Goal: Transaction & Acquisition: Download file/media

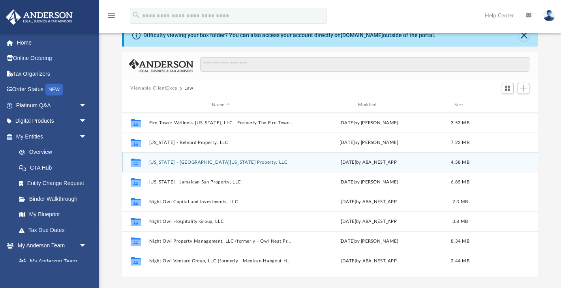
scroll to position [27, 0]
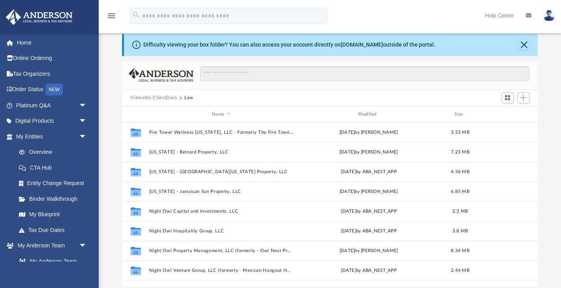
click at [163, 98] on button "Viewable-ClientDocs" at bounding box center [153, 97] width 47 height 7
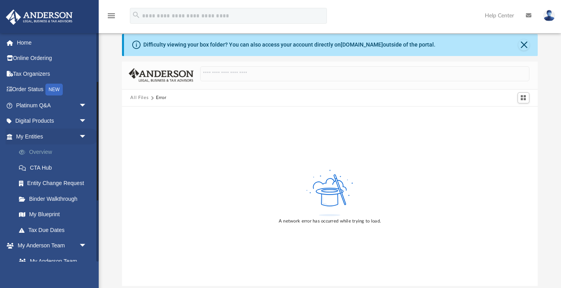
scroll to position [118, 0]
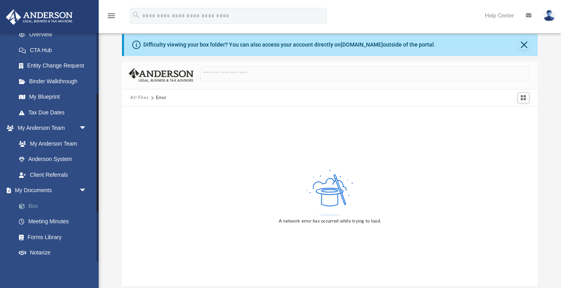
click at [34, 206] on link "Box" at bounding box center [55, 206] width 88 height 16
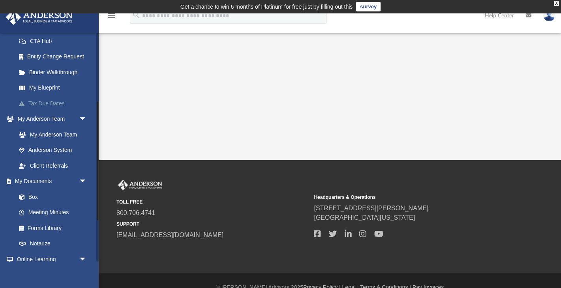
scroll to position [133, 0]
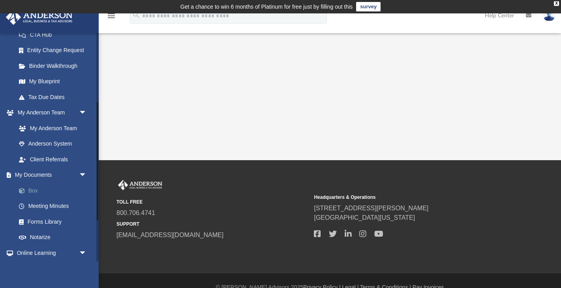
click at [34, 188] on link "Box" at bounding box center [55, 191] width 88 height 16
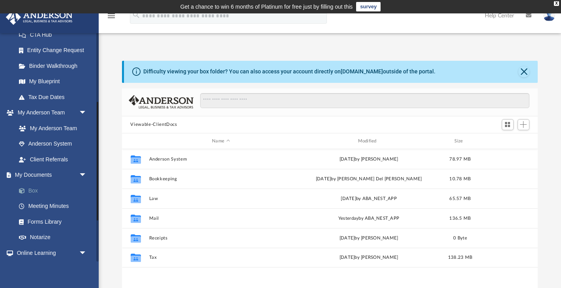
scroll to position [180, 416]
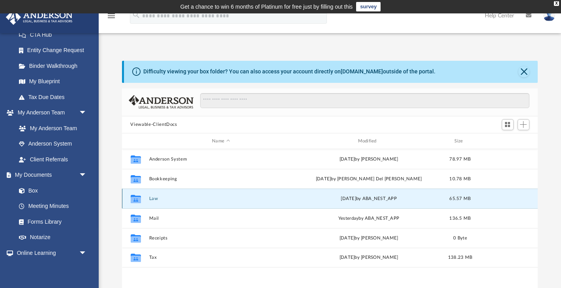
click at [154, 198] on button "Law" at bounding box center [221, 198] width 144 height 5
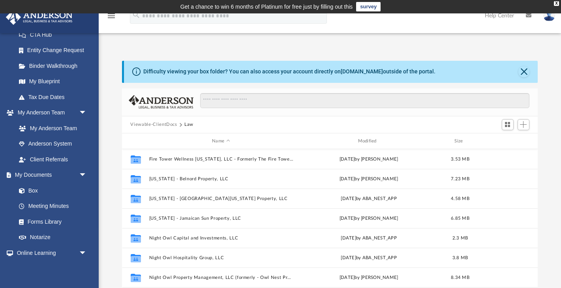
click at [159, 124] on button "Viewable-ClientDocs" at bounding box center [153, 124] width 47 height 7
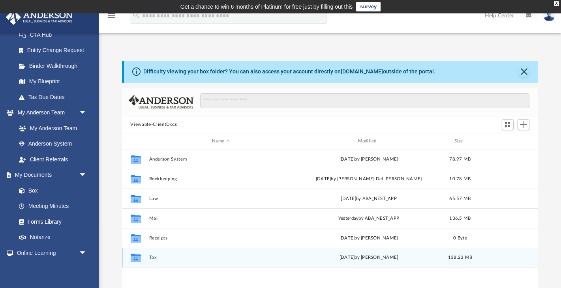
click at [150, 256] on button "Tax" at bounding box center [221, 257] width 144 height 5
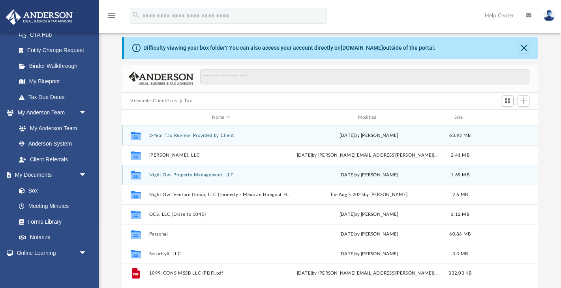
scroll to position [33, 0]
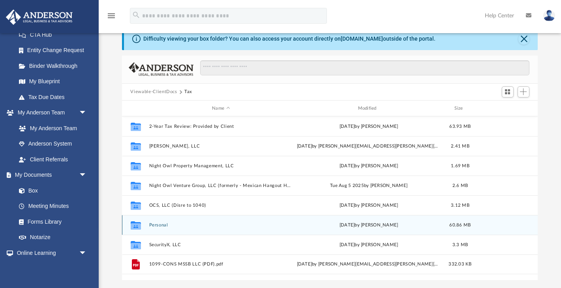
click at [158, 225] on button "Personal" at bounding box center [221, 225] width 144 height 5
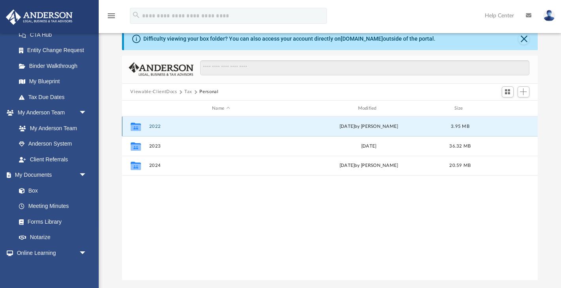
click at [156, 127] on button "2022" at bounding box center [221, 126] width 144 height 5
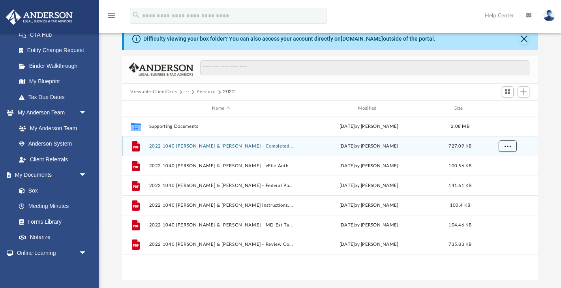
click at [509, 144] on span "More options" at bounding box center [507, 146] width 6 height 4
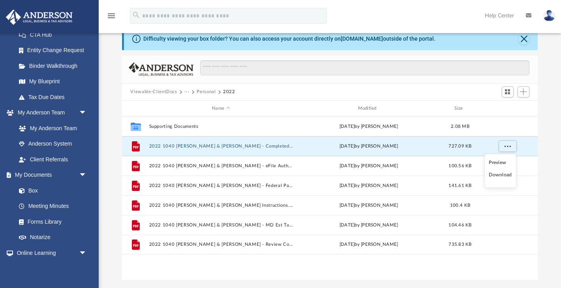
click at [496, 176] on li "Download" at bounding box center [499, 175] width 23 height 8
click at [202, 92] on button "Personal" at bounding box center [206, 91] width 19 height 7
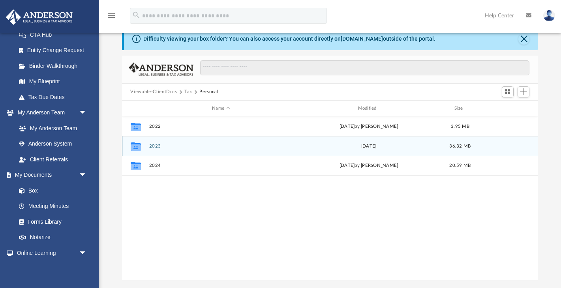
click at [156, 148] on button "2023" at bounding box center [221, 146] width 144 height 5
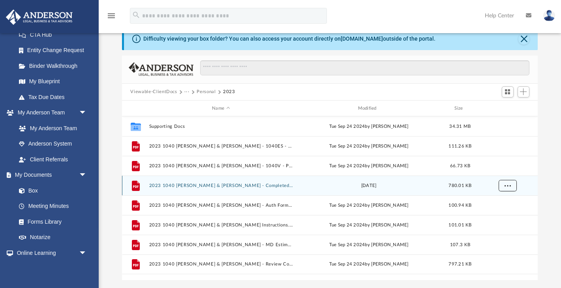
click at [502, 185] on button "More options" at bounding box center [507, 186] width 18 height 12
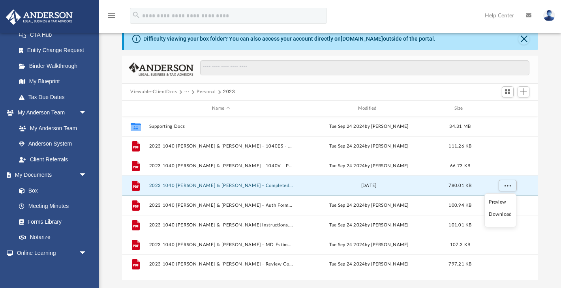
click at [495, 214] on li "Download" at bounding box center [499, 214] width 23 height 8
click at [205, 91] on button "Personal" at bounding box center [206, 91] width 19 height 7
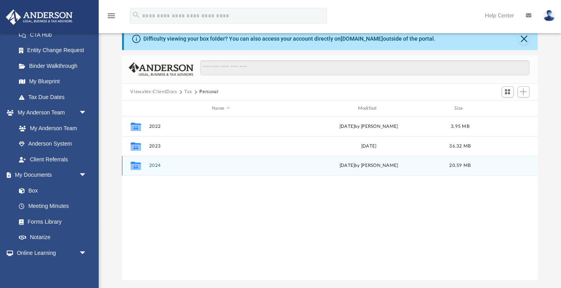
click at [153, 165] on button "2024" at bounding box center [221, 165] width 144 height 5
